Goal: Task Accomplishment & Management: Use online tool/utility

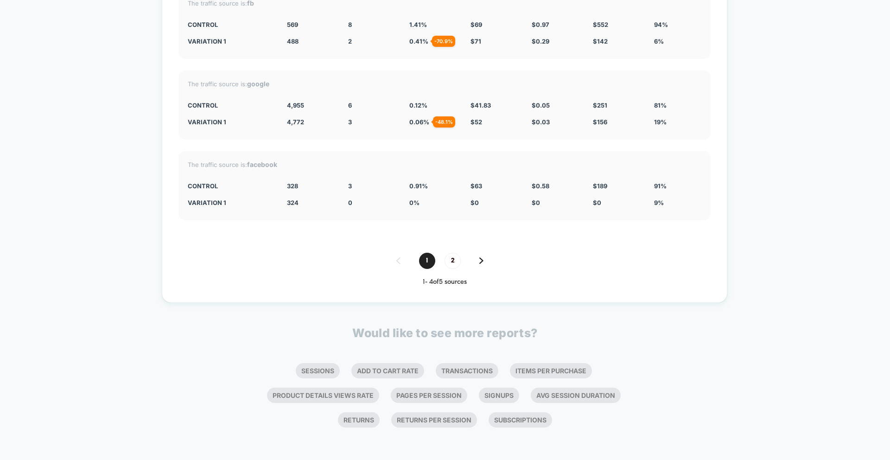
scroll to position [3532, 0]
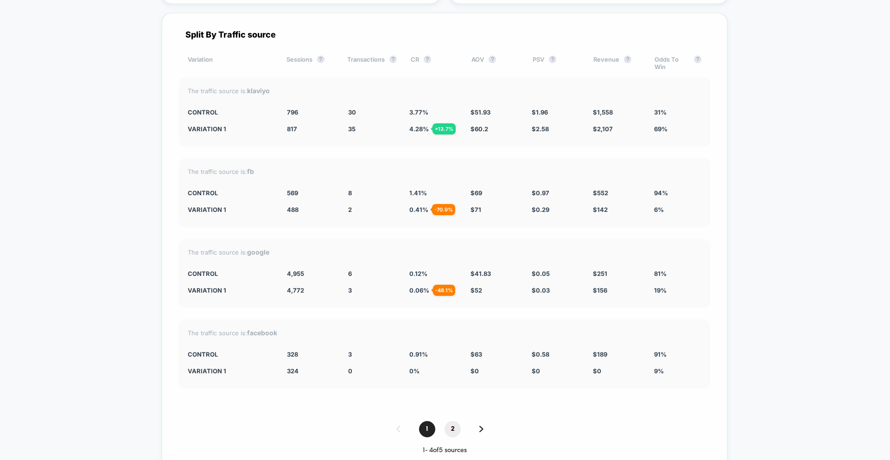
click at [452, 430] on span "2" at bounding box center [453, 429] width 16 height 16
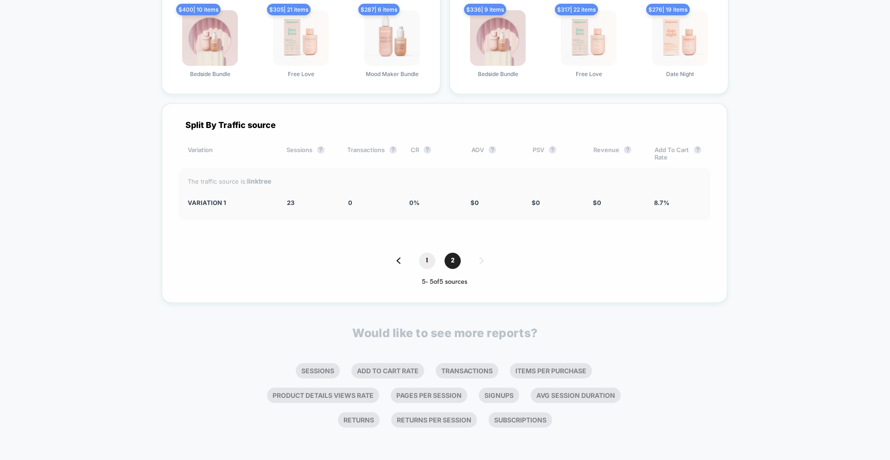
click at [424, 260] on span "1" at bounding box center [427, 261] width 16 height 16
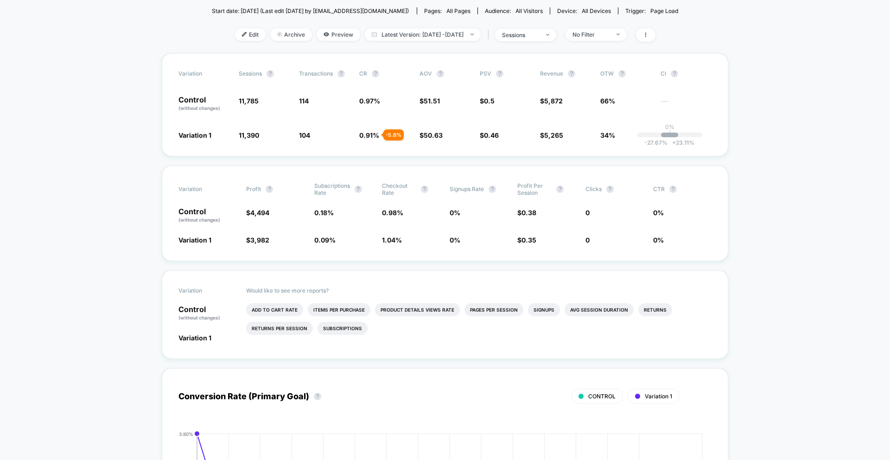
scroll to position [38, 0]
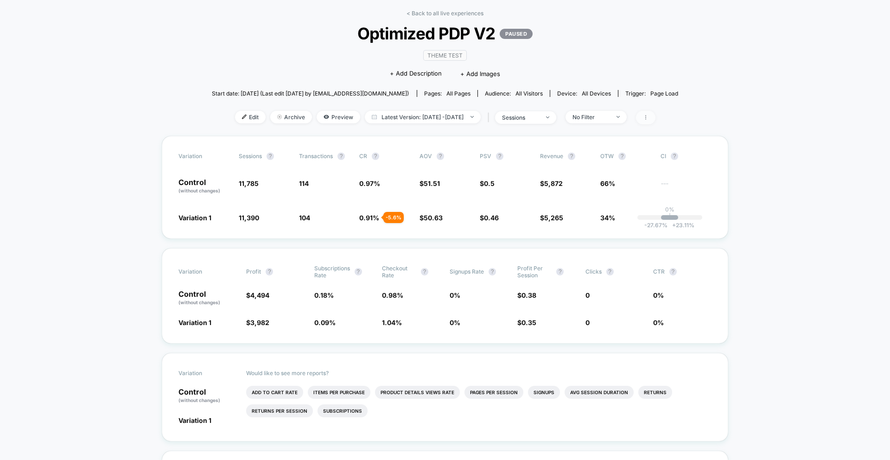
click at [649, 118] on icon at bounding box center [646, 118] width 6 height 6
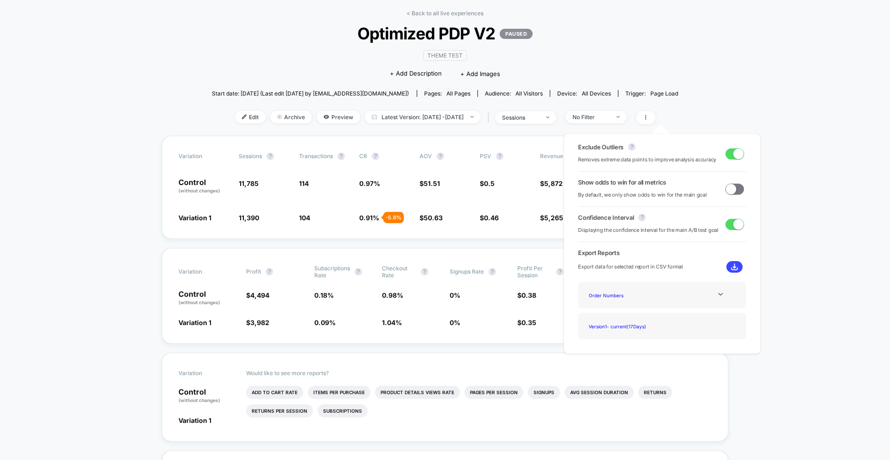
click at [666, 77] on div "< Back to all live experiences Optimized PDP V2 PAUSED Theme Test Click to edit…" at bounding box center [445, 73] width 467 height 126
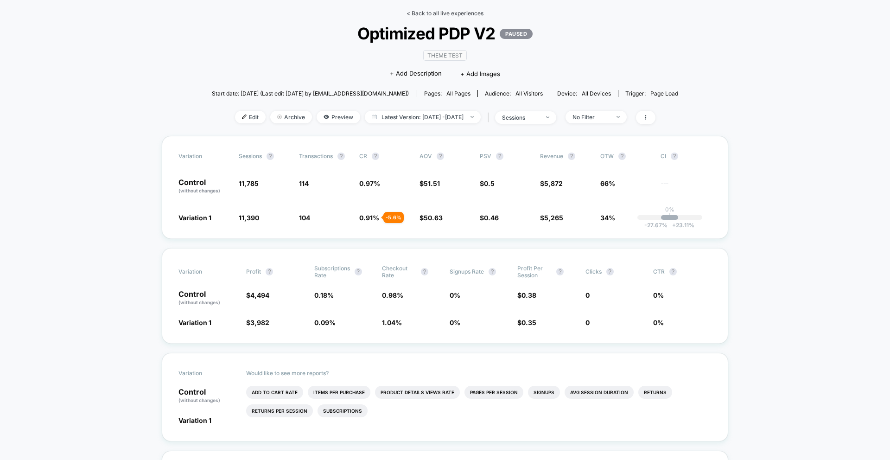
click at [411, 12] on link "< Back to all live experiences" at bounding box center [445, 13] width 77 height 7
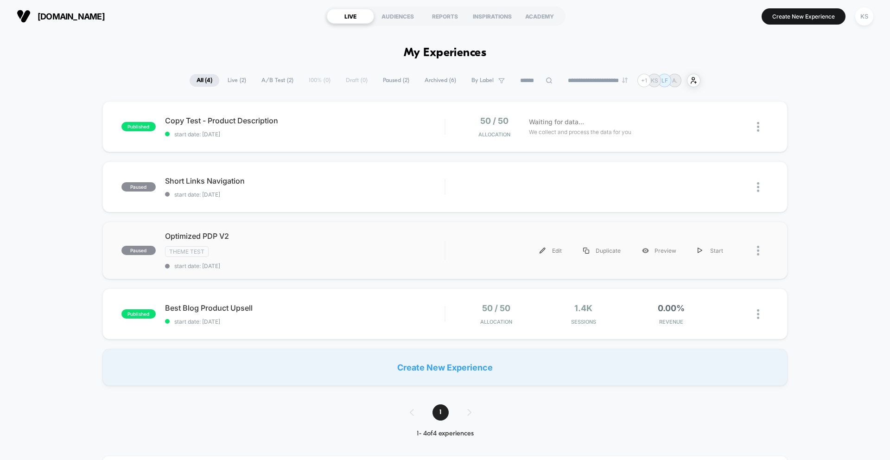
click at [756, 249] on div at bounding box center [751, 250] width 35 height 21
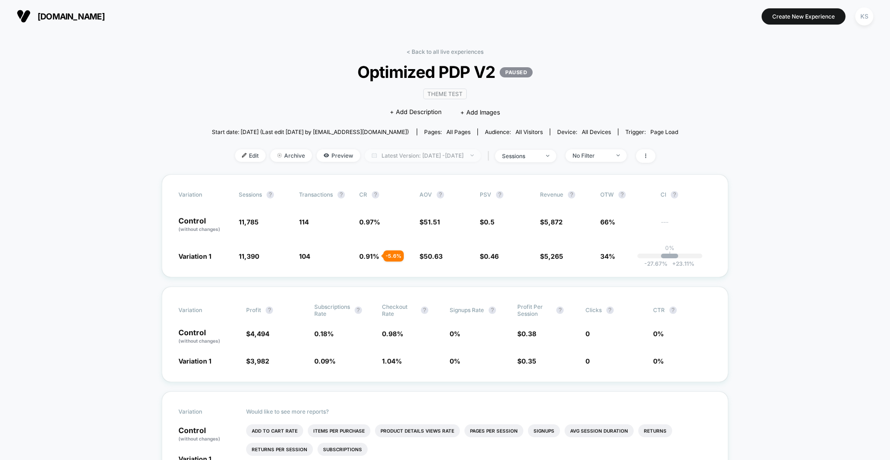
click at [467, 157] on span "Latest Version: [DATE] - [DATE]" at bounding box center [423, 155] width 116 height 13
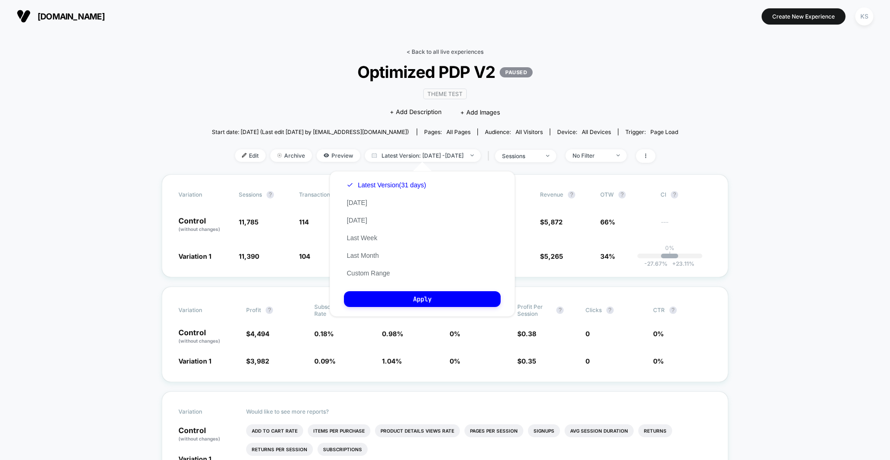
click at [471, 51] on link "< Back to all live experiences" at bounding box center [445, 51] width 77 height 7
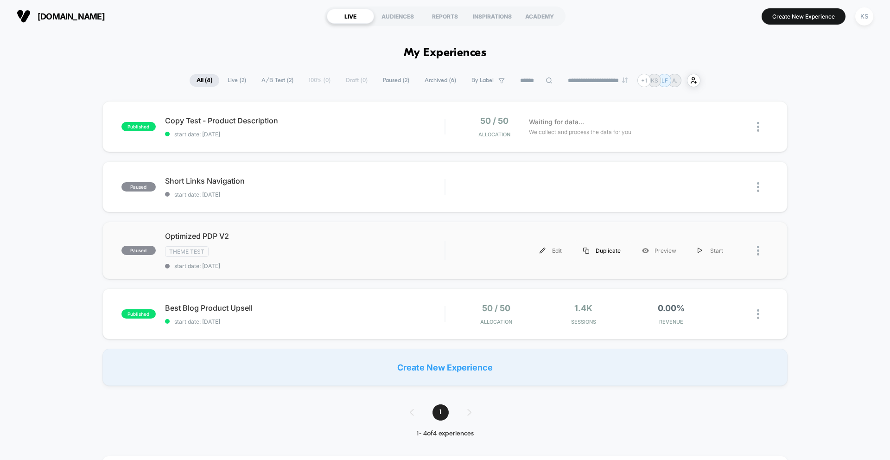
click at [607, 250] on div "Duplicate" at bounding box center [602, 250] width 59 height 21
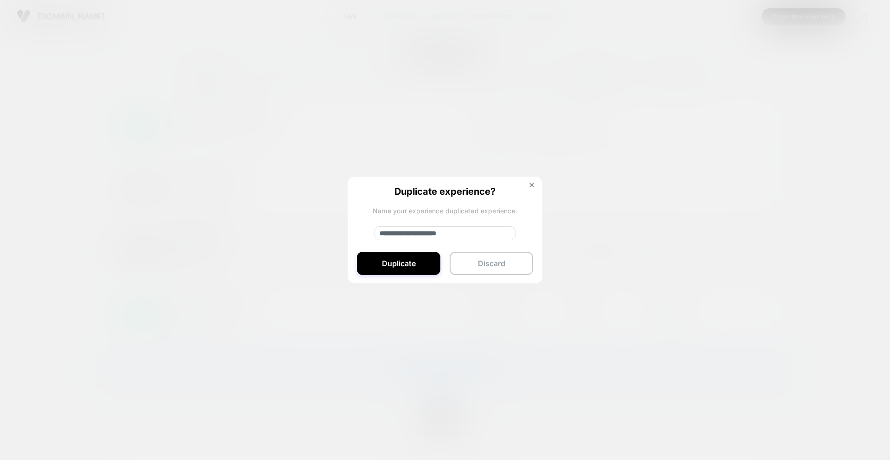
click at [422, 228] on input "**********" at bounding box center [445, 233] width 141 height 14
drag, startPoint x: 412, startPoint y: 232, endPoint x: 327, endPoint y: 233, distance: 85.3
click at [455, 240] on div "**********" at bounding box center [594, 250] width 279 height 21
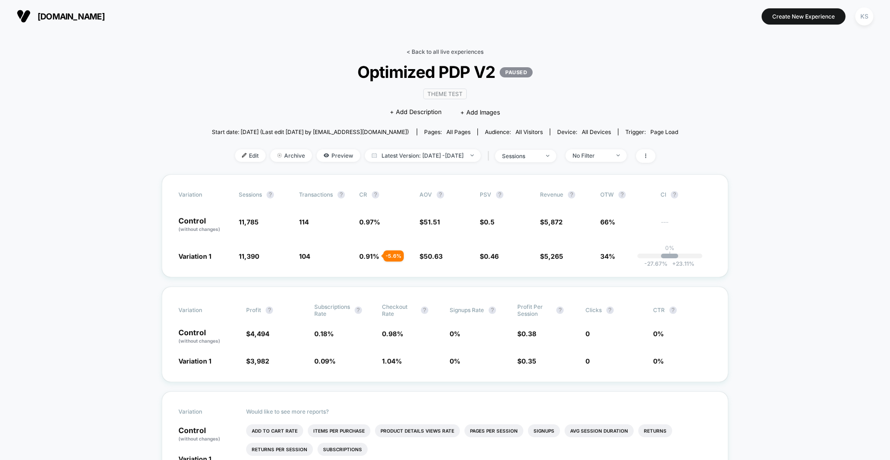
click at [438, 48] on link "< Back to all live experiences" at bounding box center [445, 51] width 77 height 7
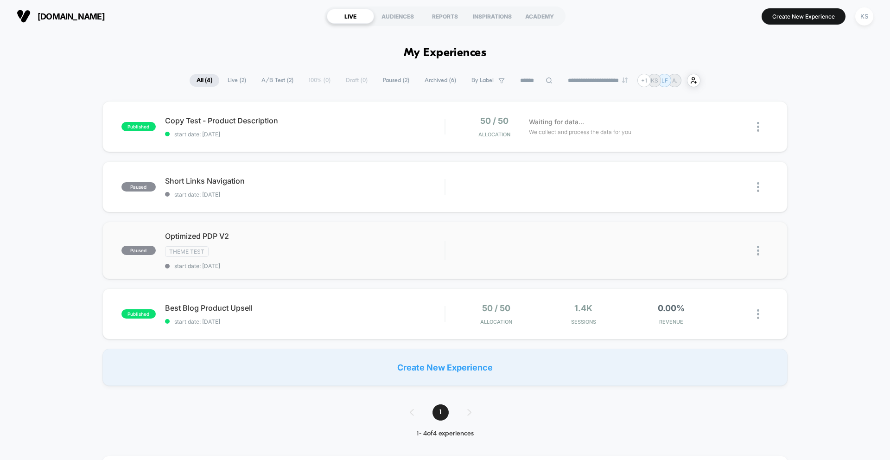
click at [759, 250] on img at bounding box center [758, 251] width 2 height 10
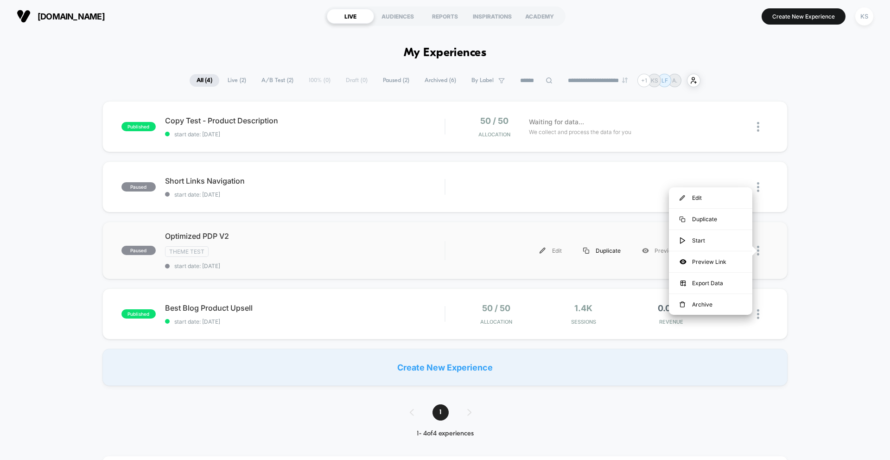
click at [598, 247] on div "Duplicate" at bounding box center [602, 250] width 59 height 21
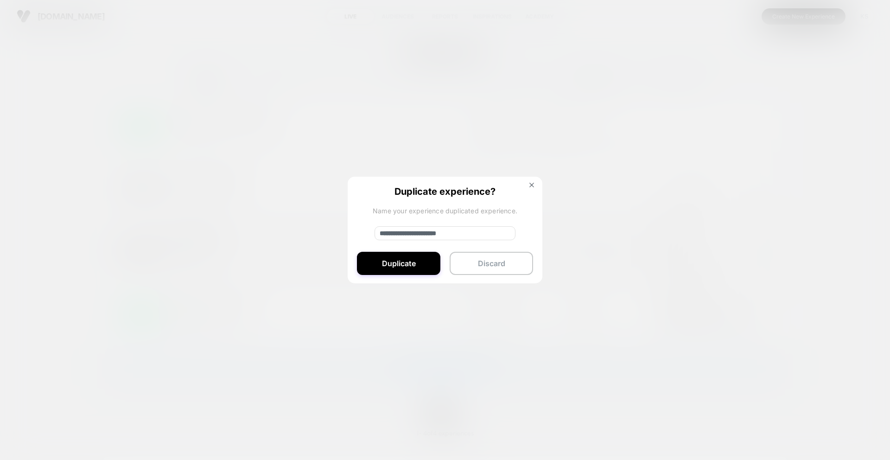
drag, startPoint x: 409, startPoint y: 233, endPoint x: 351, endPoint y: 226, distance: 58.8
click at [351, 226] on div "**********" at bounding box center [445, 231] width 195 height 108
click at [477, 233] on input "**********" at bounding box center [445, 233] width 141 height 14
type input "**********"
click at [405, 265] on button "Duplicate" at bounding box center [398, 263] width 83 height 23
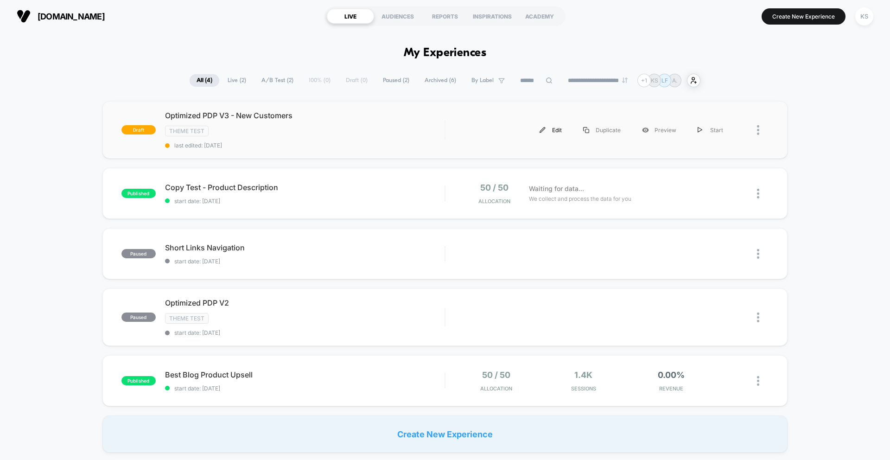
click at [551, 128] on div "Edit" at bounding box center [551, 130] width 44 height 21
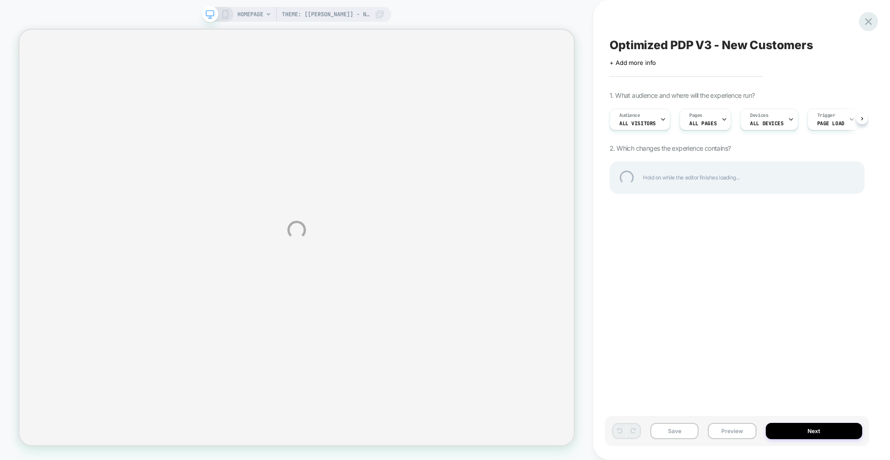
click at [869, 21] on div at bounding box center [868, 21] width 19 height 19
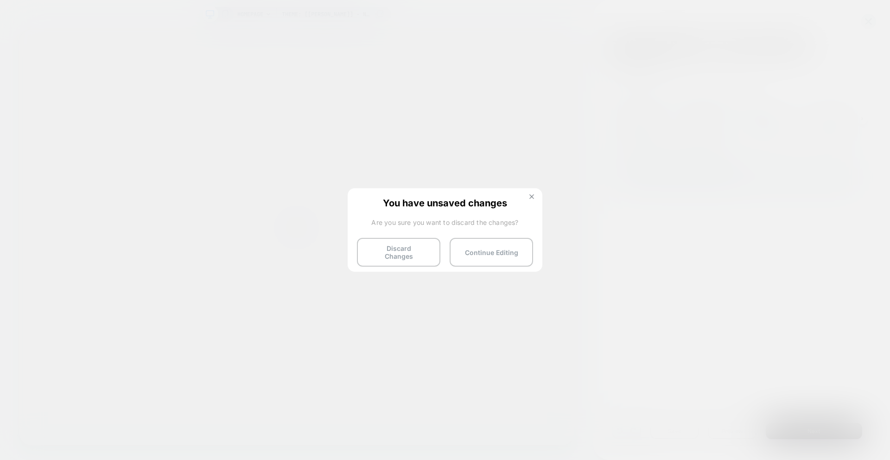
click at [534, 195] on button at bounding box center [532, 198] width 10 height 8
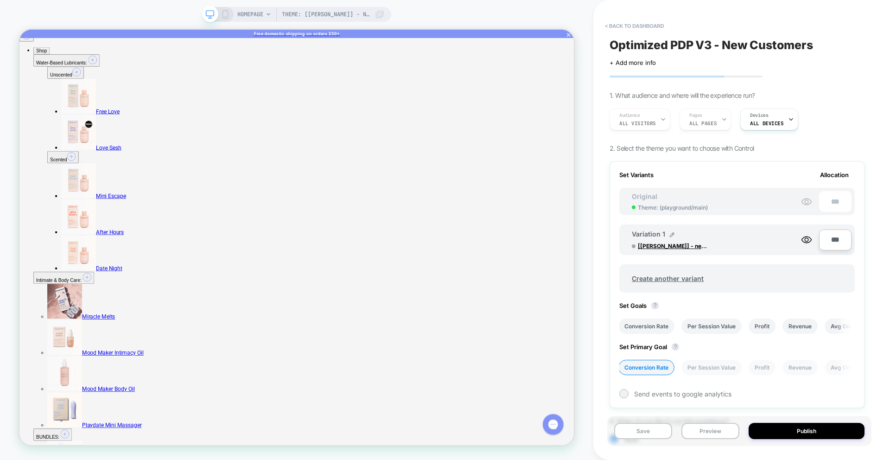
click at [274, 18] on div "HOMEPAGE Theme: [[PERSON_NAME]] - new PDPs + shop all" at bounding box center [310, 14] width 147 height 15
click at [262, 18] on span "HOMEPAGE" at bounding box center [250, 14] width 26 height 15
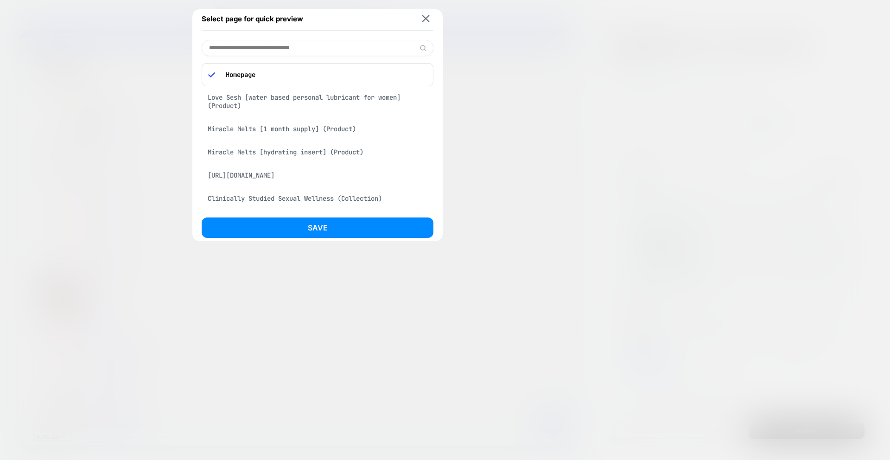
click at [137, 19] on div at bounding box center [445, 230] width 890 height 460
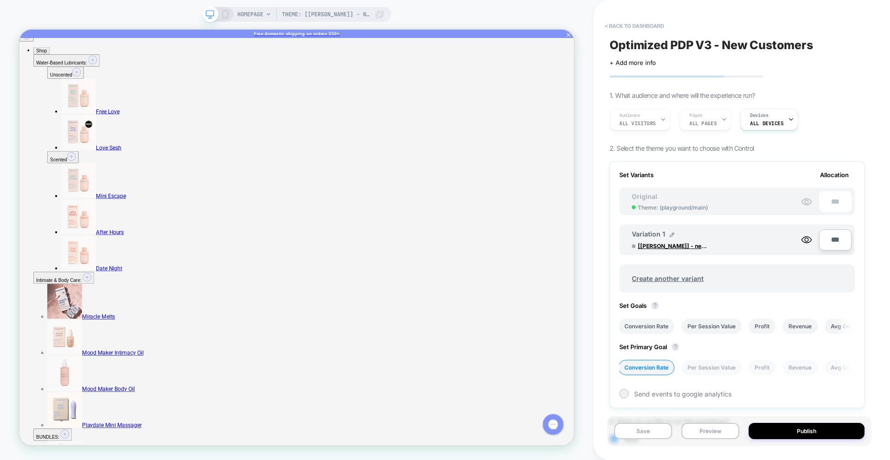
click at [225, 18] on rect at bounding box center [225, 14] width 5 height 7
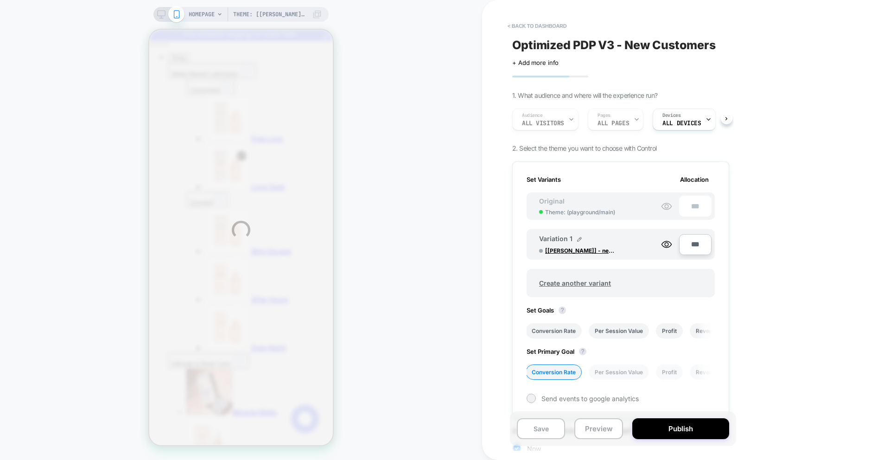
click at [258, 18] on div "Theme: [[PERSON_NAME]] - new PDPs + shop all HOMEPAGE Theme: [[PERSON_NAME]] - …" at bounding box center [445, 230] width 890 height 460
click at [530, 25] on div "Theme: [[PERSON_NAME]] - new PDPs + shop all HOMEPAGE Theme: [[PERSON_NAME]] - …" at bounding box center [445, 230] width 890 height 460
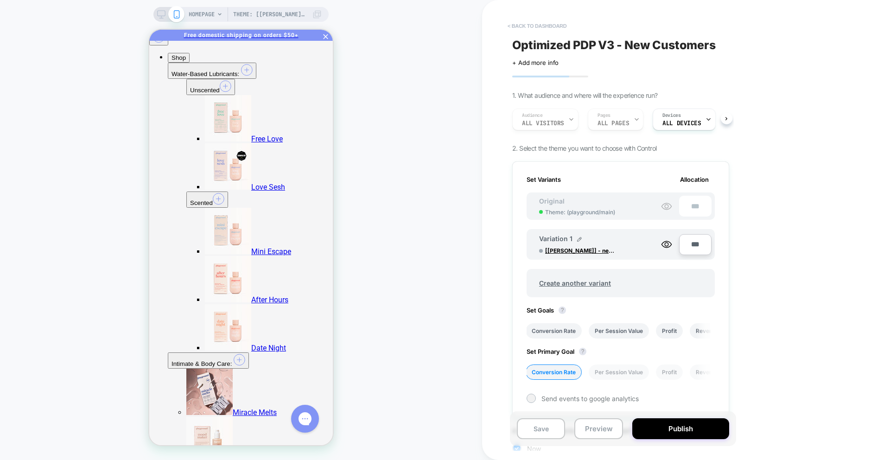
click at [539, 26] on button "< back to dashboard" at bounding box center [537, 26] width 68 height 15
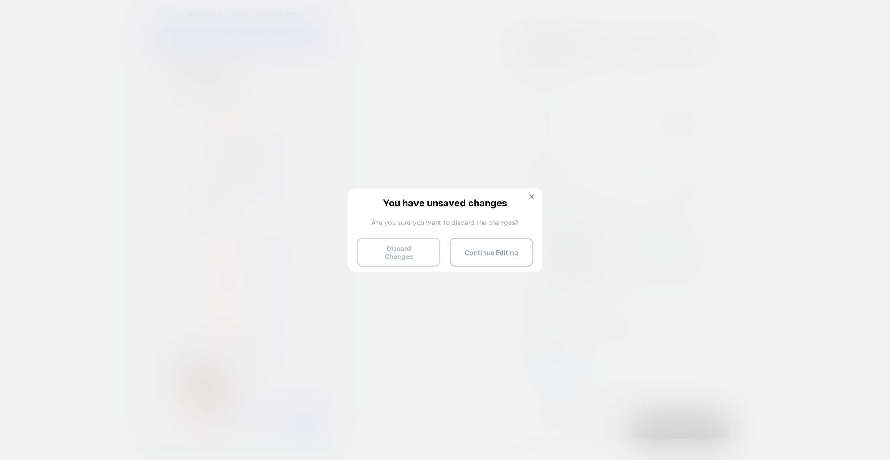
click at [433, 255] on button "Discard Changes" at bounding box center [398, 252] width 83 height 29
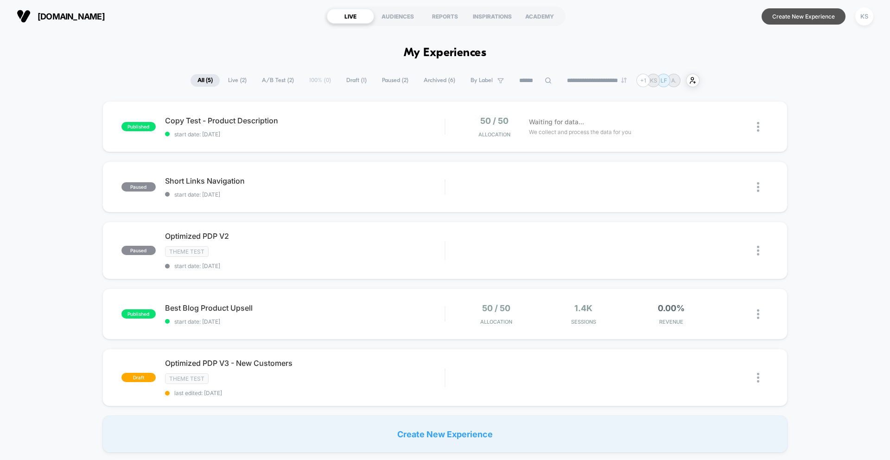
click at [779, 19] on button "Create New Experience" at bounding box center [804, 16] width 84 height 16
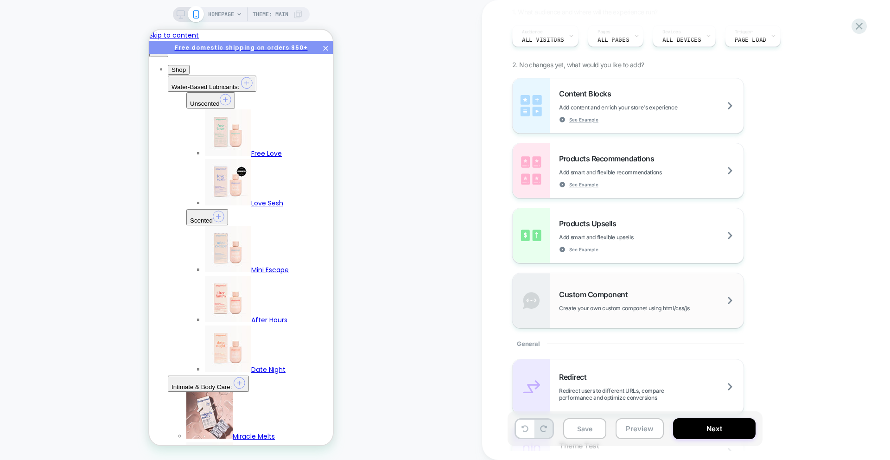
click at [632, 288] on div "Custom Component Create your own custom componet using html/css/js" at bounding box center [628, 300] width 231 height 55
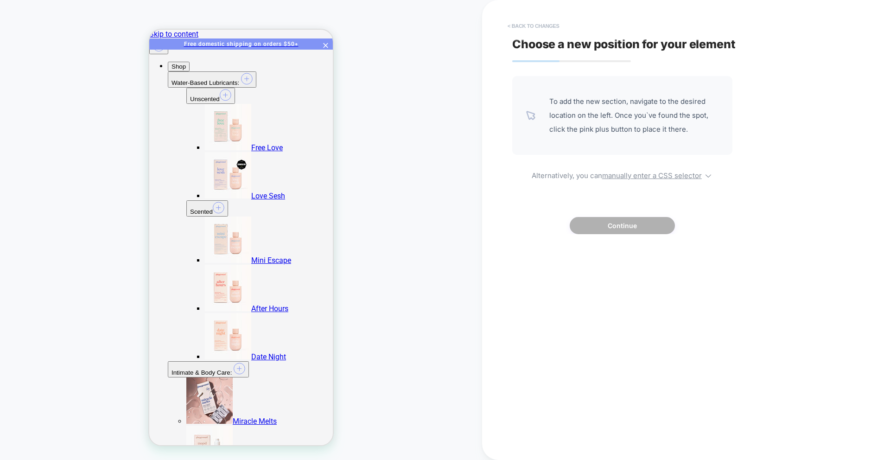
click at [509, 22] on button "< Back to changes" at bounding box center [533, 26] width 61 height 15
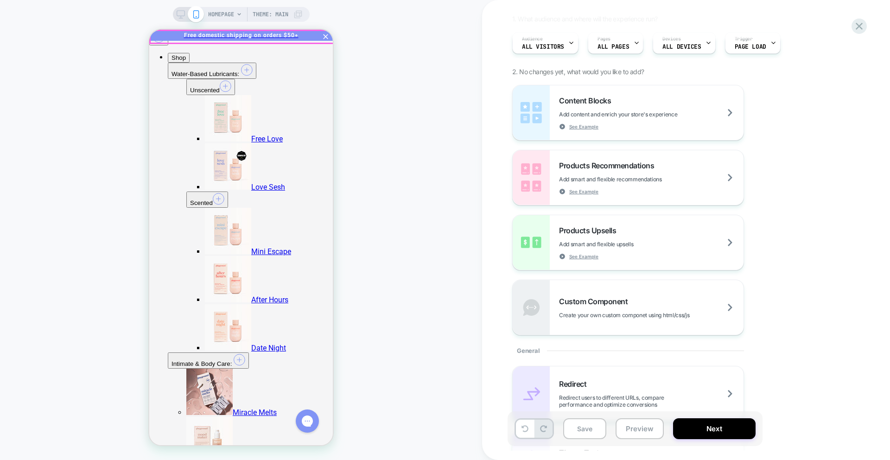
click at [323, 36] on icon at bounding box center [325, 36] width 9 height 9
click at [854, 27] on icon at bounding box center [859, 26] width 13 height 13
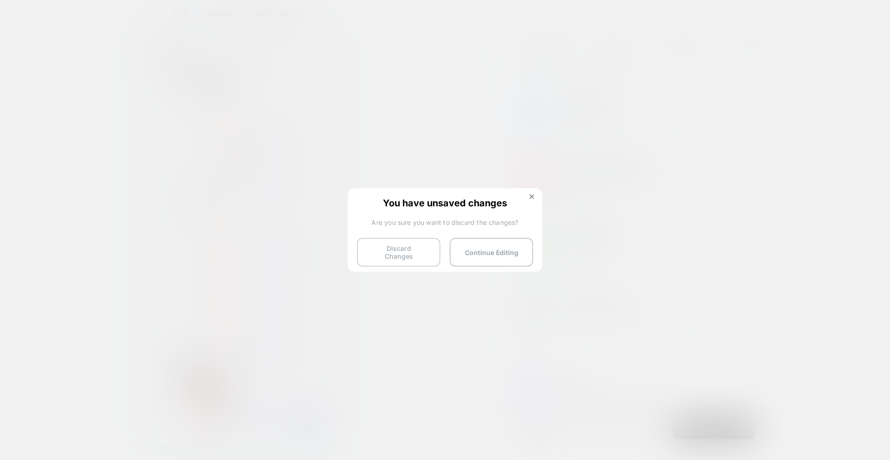
click at [409, 252] on button "Discard Changes" at bounding box center [398, 252] width 83 height 29
